Goal: Task Accomplishment & Management: Manage account settings

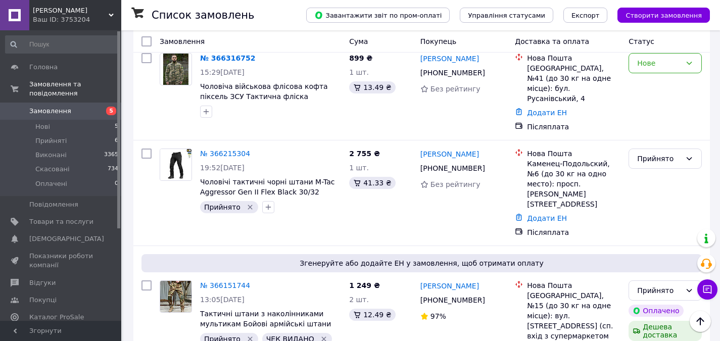
drag, startPoint x: 0, startPoint y: 0, endPoint x: 52, endPoint y: 103, distance: 115.0
click at [52, 107] on span "Замовлення" at bounding box center [50, 111] width 42 height 9
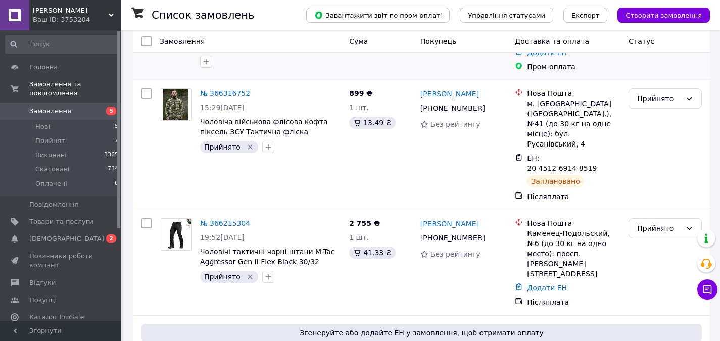
scroll to position [101, 0]
click at [70, 234] on span "[DEMOGRAPHIC_DATA]" at bounding box center [61, 238] width 64 height 9
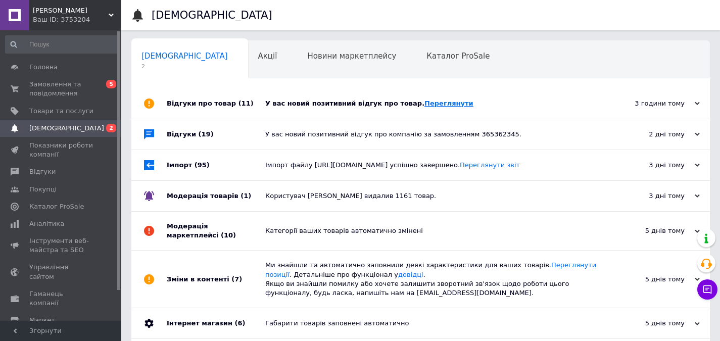
click at [425, 104] on link "Переглянути" at bounding box center [449, 104] width 49 height 8
